Goal: Navigation & Orientation: Find specific page/section

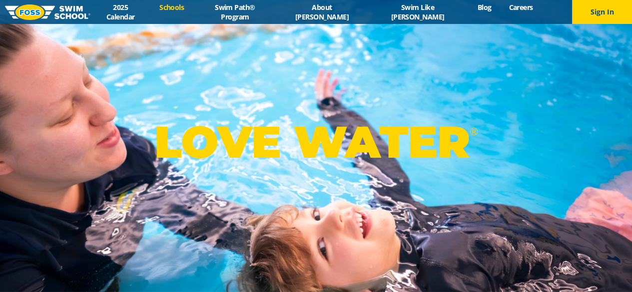
click at [193, 12] on link "Schools" at bounding box center [172, 6] width 42 height 9
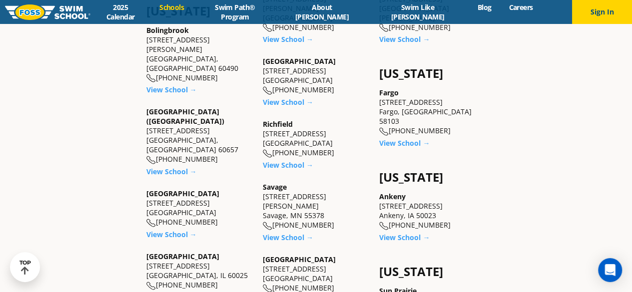
scroll to position [614, 0]
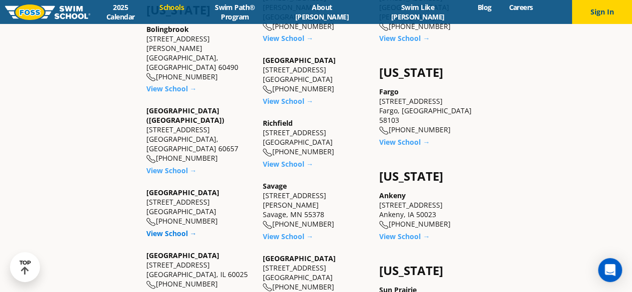
click at [178, 229] on link "View School →" at bounding box center [171, 233] width 50 height 9
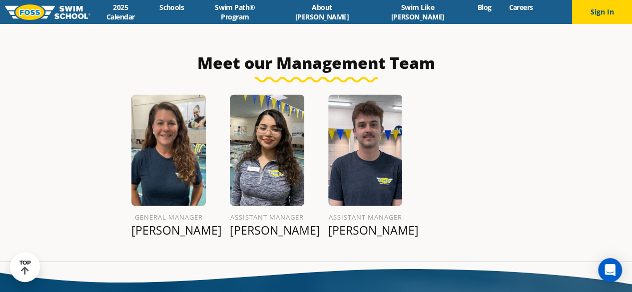
scroll to position [1065, 0]
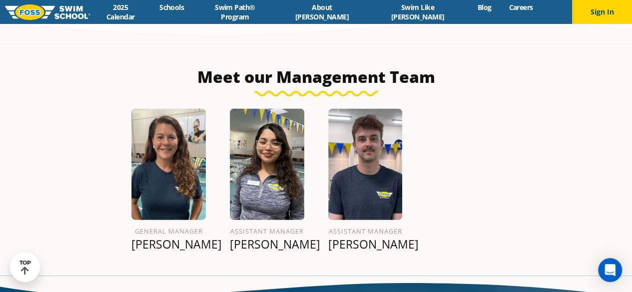
click at [290, 76] on div "Meet our Management Team" at bounding box center [316, 82] width 472 height 30
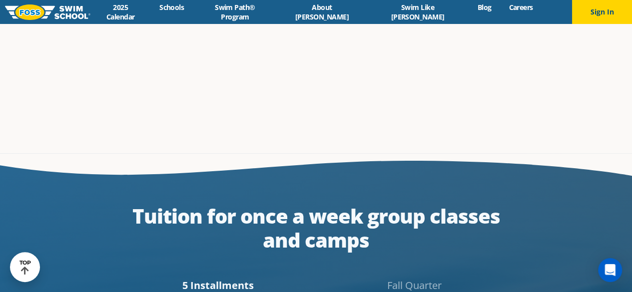
scroll to position [1855, 0]
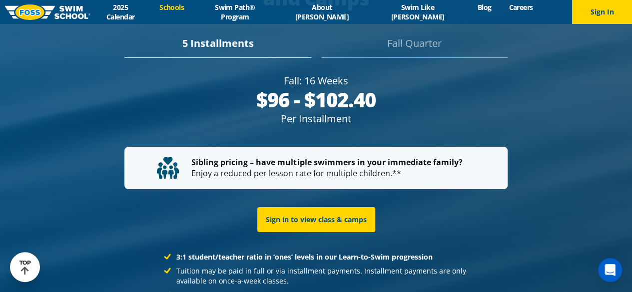
click at [193, 10] on link "Schools" at bounding box center [172, 6] width 42 height 9
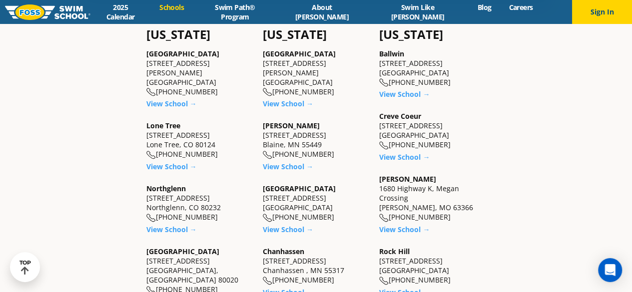
scroll to position [296, 0]
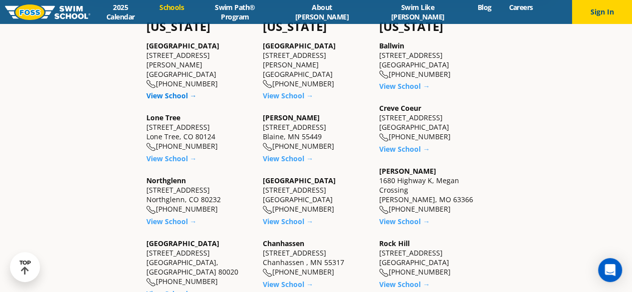
click at [181, 91] on link "View School →" at bounding box center [171, 95] width 50 height 9
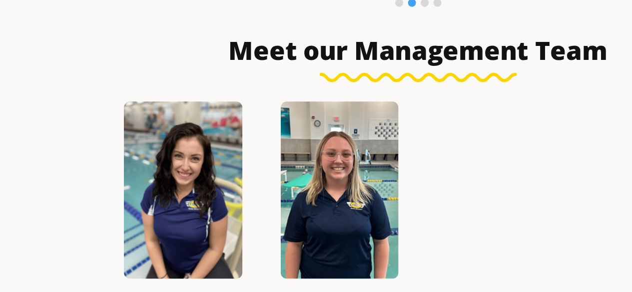
scroll to position [827, 0]
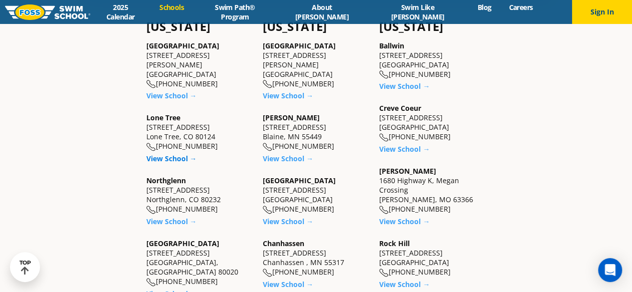
click at [176, 154] on link "View School →" at bounding box center [171, 158] width 50 height 9
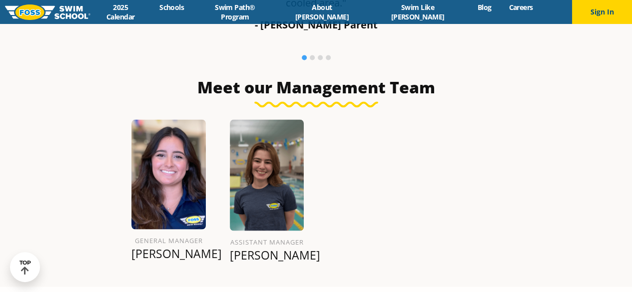
scroll to position [845, 0]
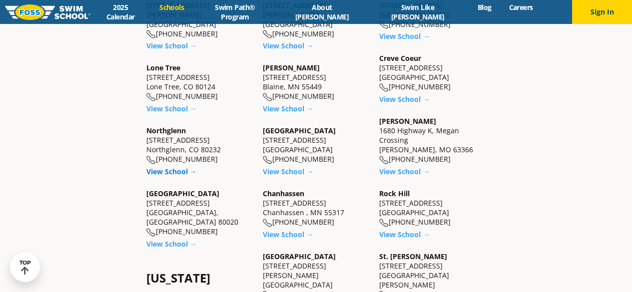
click at [167, 167] on link "View School →" at bounding box center [171, 171] width 50 height 9
click at [172, 239] on link "View School →" at bounding box center [171, 243] width 50 height 9
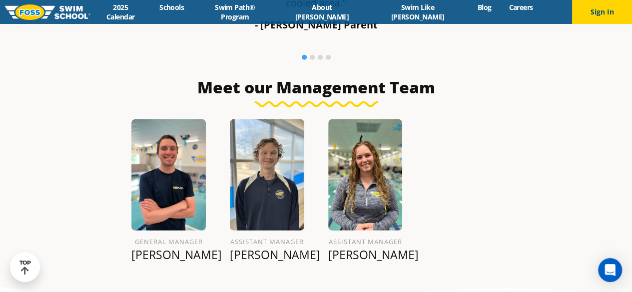
scroll to position [1366, 0]
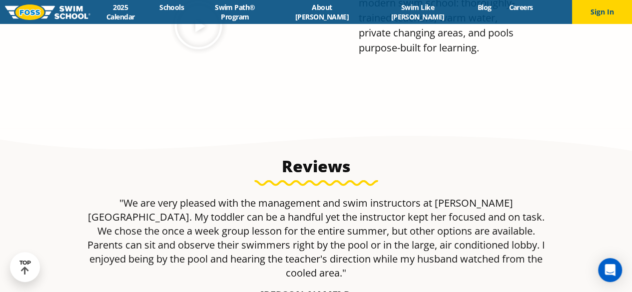
scroll to position [1303, 0]
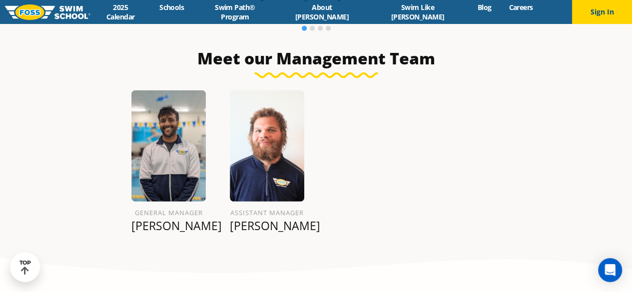
click at [42, 16] on img at bounding box center [47, 11] width 85 height 15
